Goal: Information Seeking & Learning: Learn about a topic

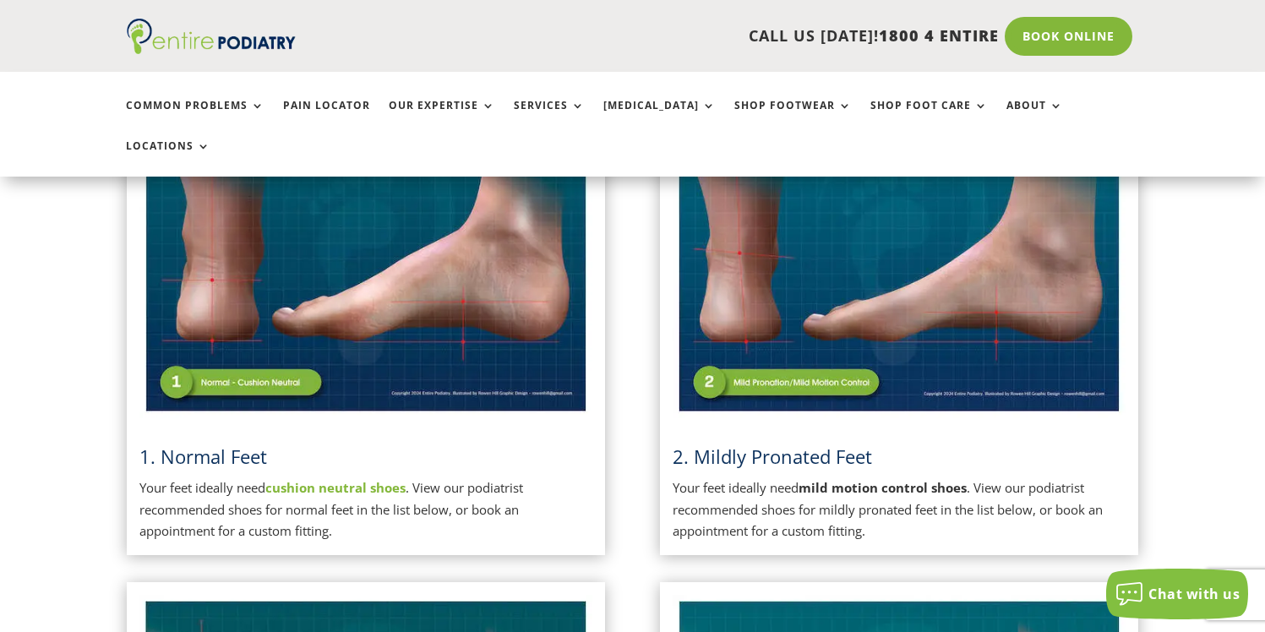
scroll to position [491, 0]
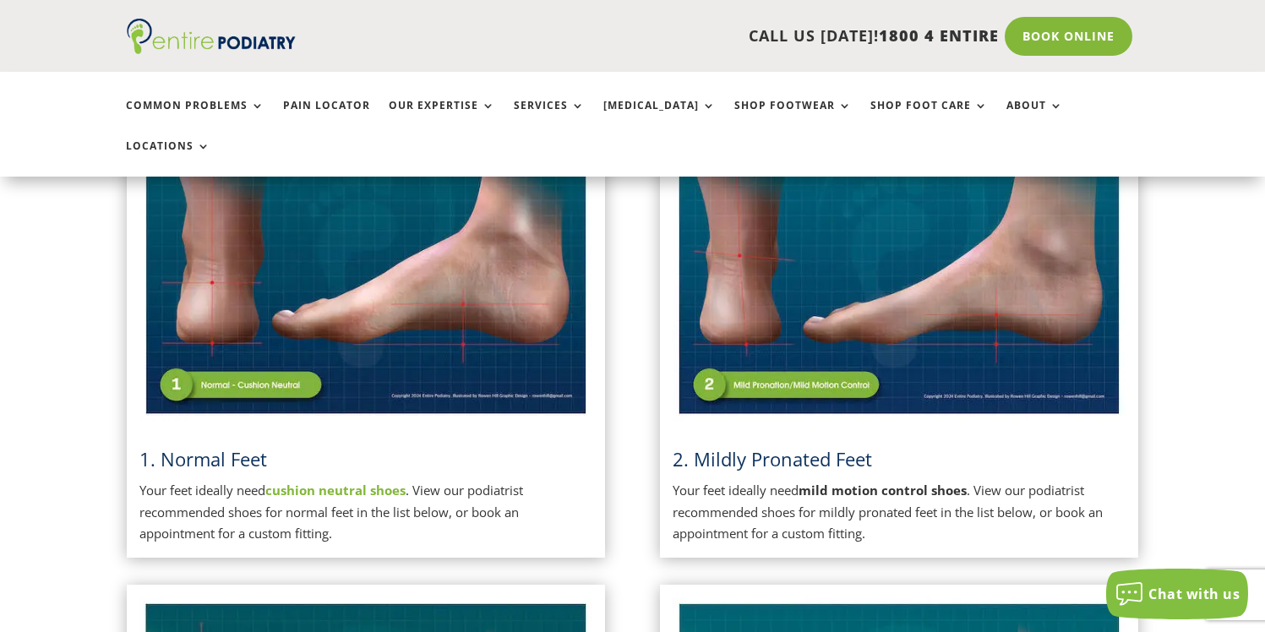
click at [258, 318] on img at bounding box center [365, 260] width 453 height 319
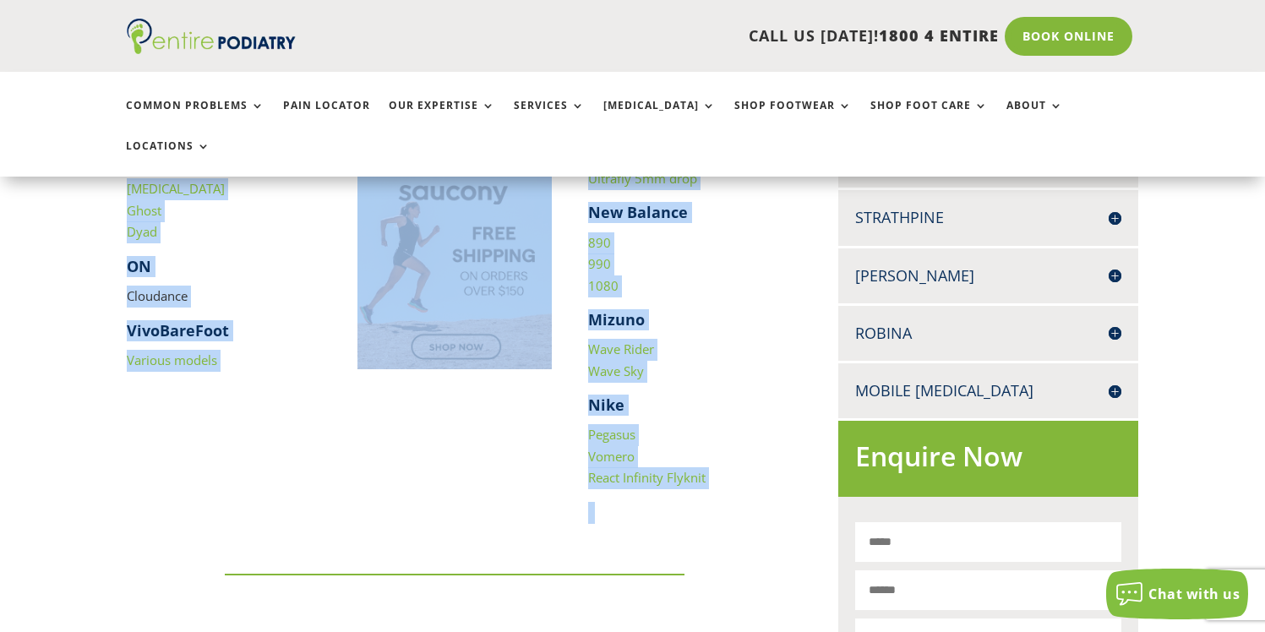
scroll to position [829, 0]
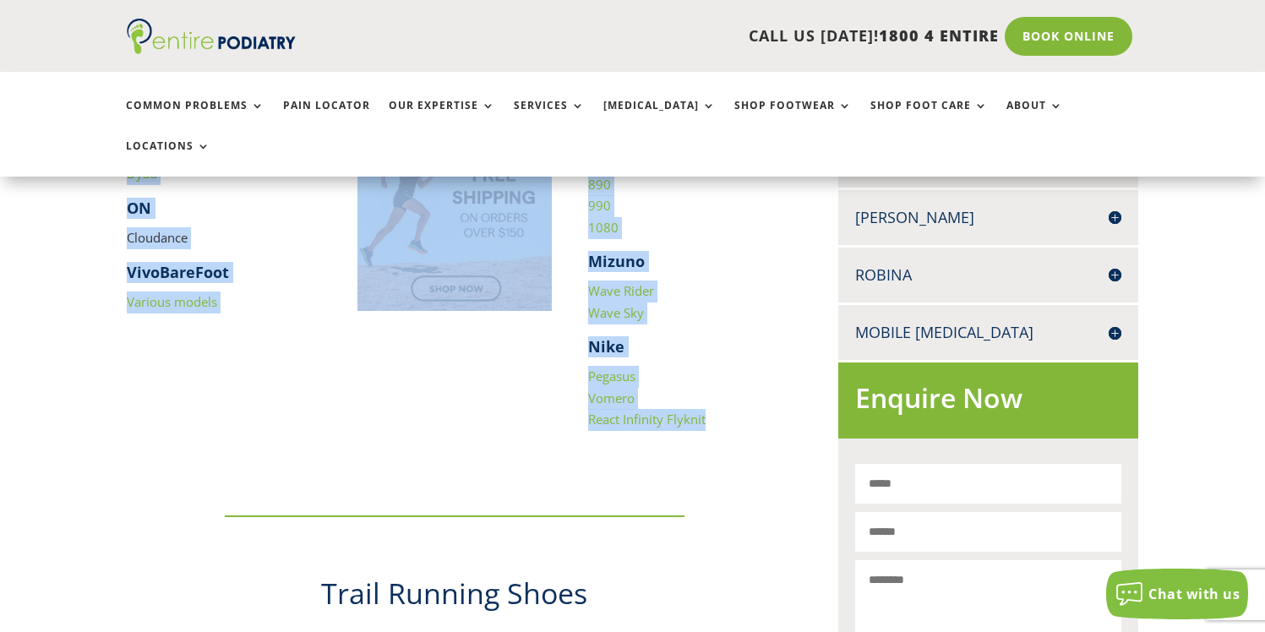
drag, startPoint x: 129, startPoint y: 160, endPoint x: 721, endPoint y: 401, distance: 638.7
click at [721, 401] on div "​ Altra Paradigm Asics Cumulus Quantum Nimbus [PERSON_NAME] [MEDICAL_DATA] Ghos…" at bounding box center [455, 187] width 656 height 556
copy div "Altra Paradigm Asics Cumulus Quantum Nimbus [PERSON_NAME] [MEDICAL_DATA] Ghost …"
